Goal: Task Accomplishment & Management: Manage account settings

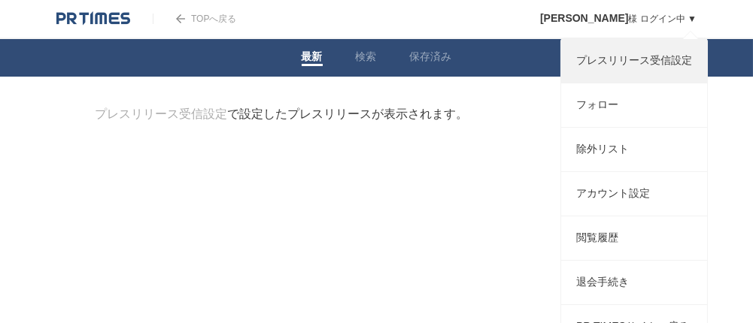
click at [654, 59] on link "プレスリリース受信設定" at bounding box center [634, 61] width 146 height 44
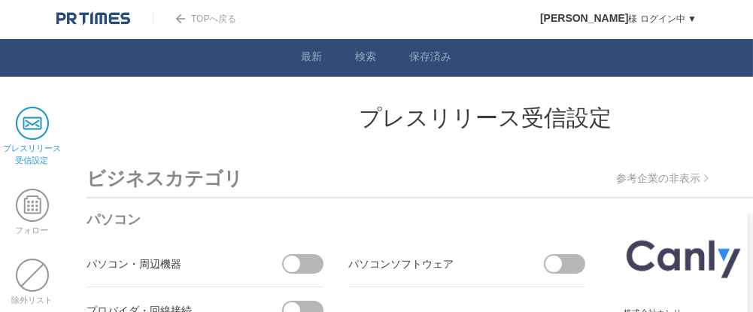
click at [30, 126] on span at bounding box center [32, 123] width 33 height 33
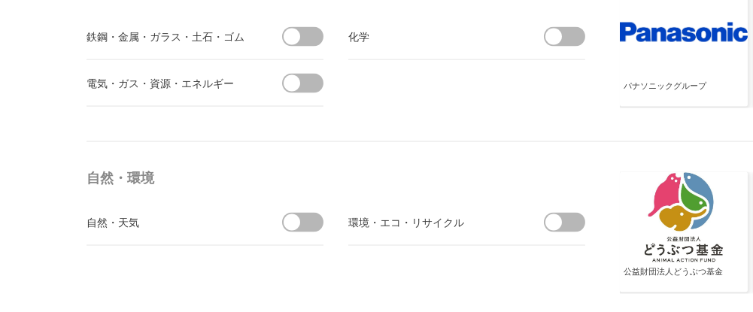
scroll to position [4739, 0]
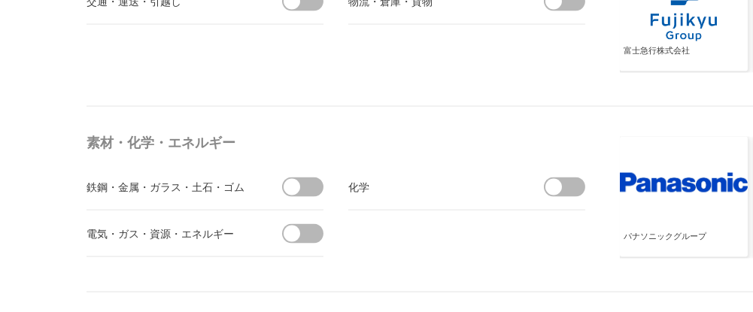
click at [569, 178] on span at bounding box center [570, 188] width 32 height 20
click at [0, 0] on input "checkbox" at bounding box center [0, 0] width 0 height 0
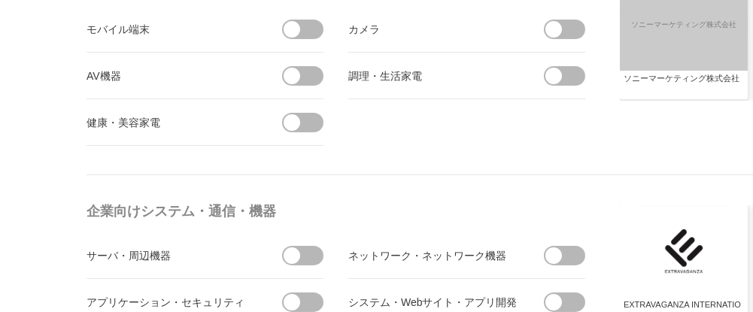
scroll to position [0, 0]
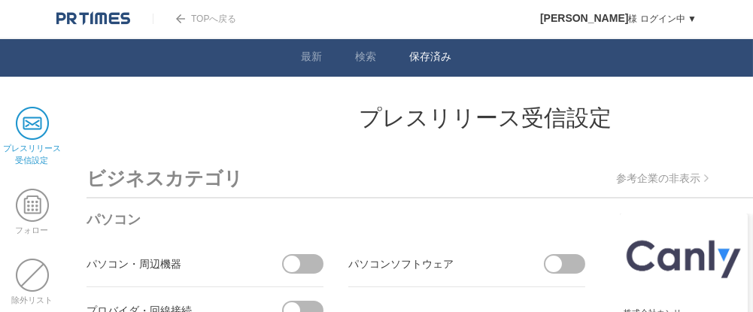
click at [439, 52] on link "保存済み" at bounding box center [431, 58] width 42 height 16
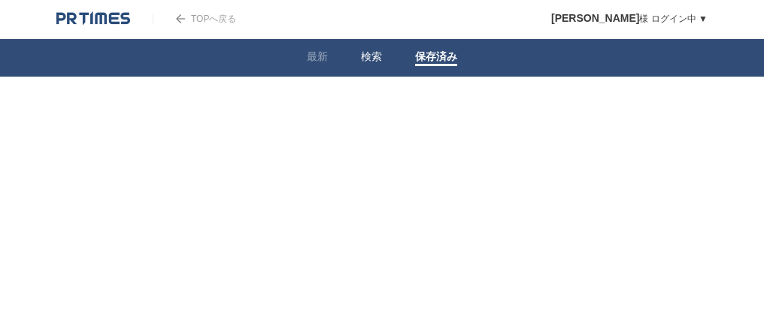
click at [381, 56] on link "検索" at bounding box center [371, 58] width 21 height 16
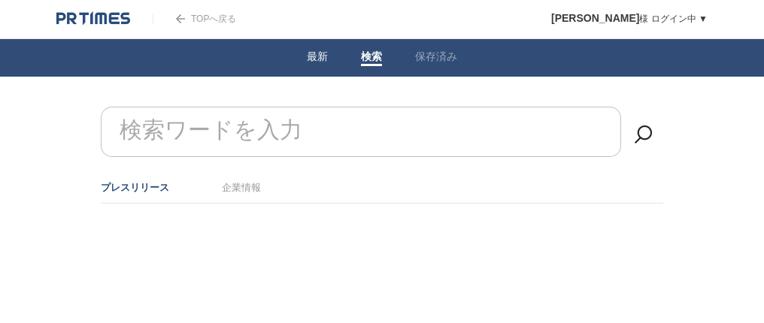
click at [317, 53] on link "最新" at bounding box center [317, 58] width 21 height 16
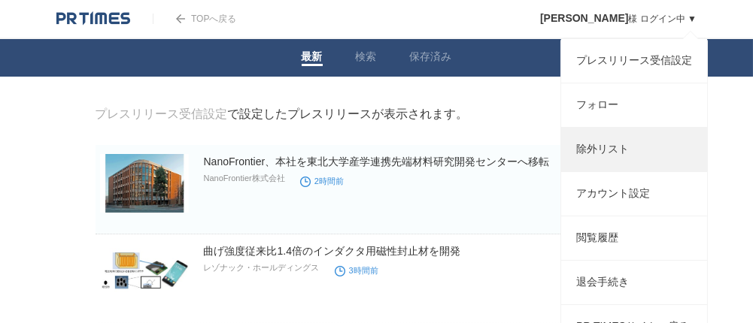
click at [624, 165] on link "除外リスト" at bounding box center [634, 150] width 146 height 44
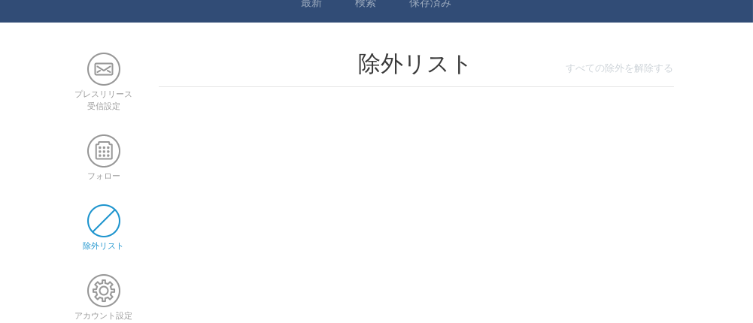
scroll to position [32, 0]
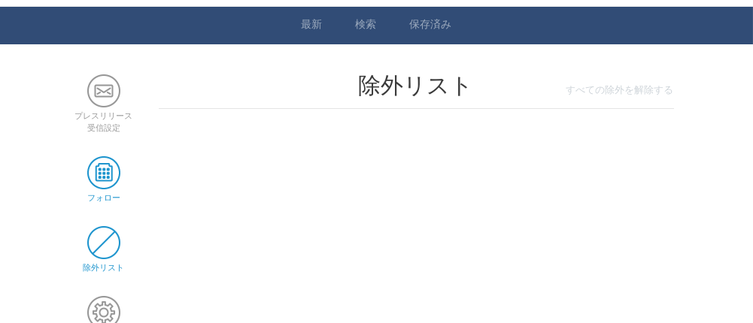
click at [103, 163] on span at bounding box center [103, 172] width 33 height 33
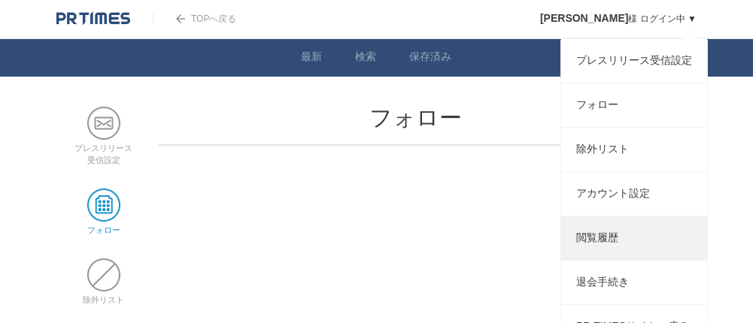
click at [605, 250] on link "閲覧履歴" at bounding box center [634, 239] width 146 height 44
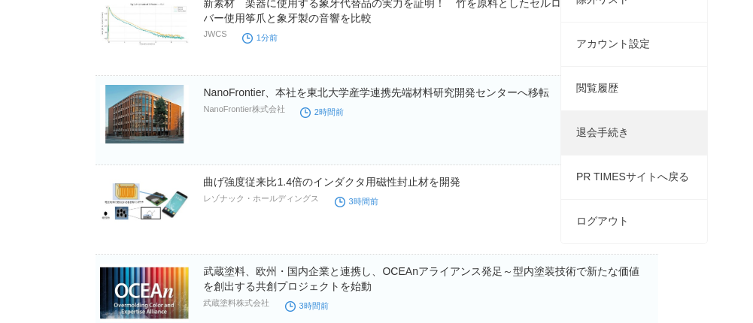
scroll to position [168, 0]
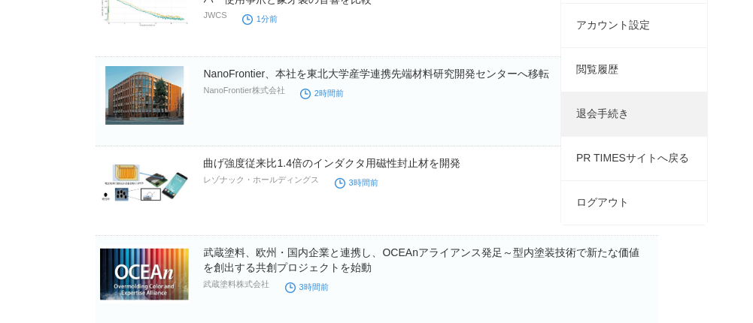
click at [636, 132] on link "退会手続き" at bounding box center [634, 115] width 146 height 44
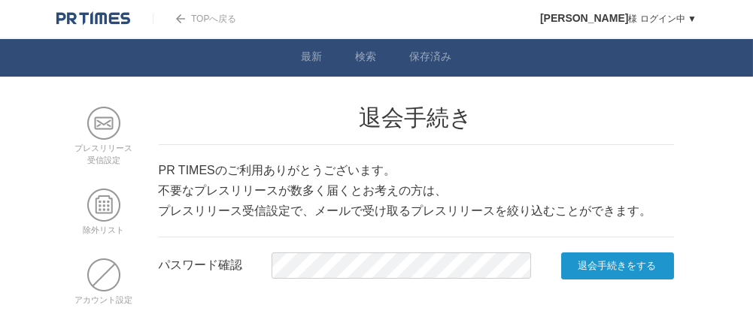
scroll to position [75, 0]
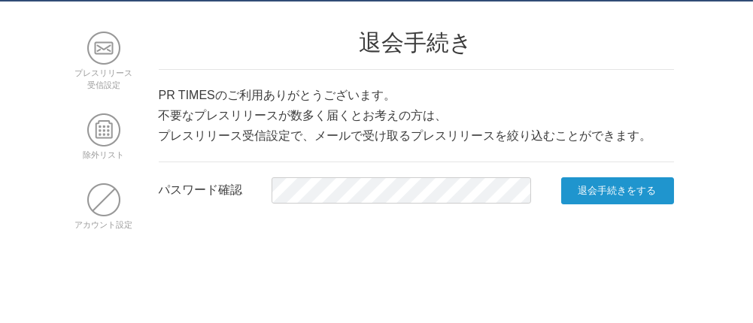
drag, startPoint x: 633, startPoint y: 193, endPoint x: 579, endPoint y: 193, distance: 53.4
click at [632, 193] on input "退会手続きをする" at bounding box center [617, 191] width 113 height 27
